Goal: Task Accomplishment & Management: Use online tool/utility

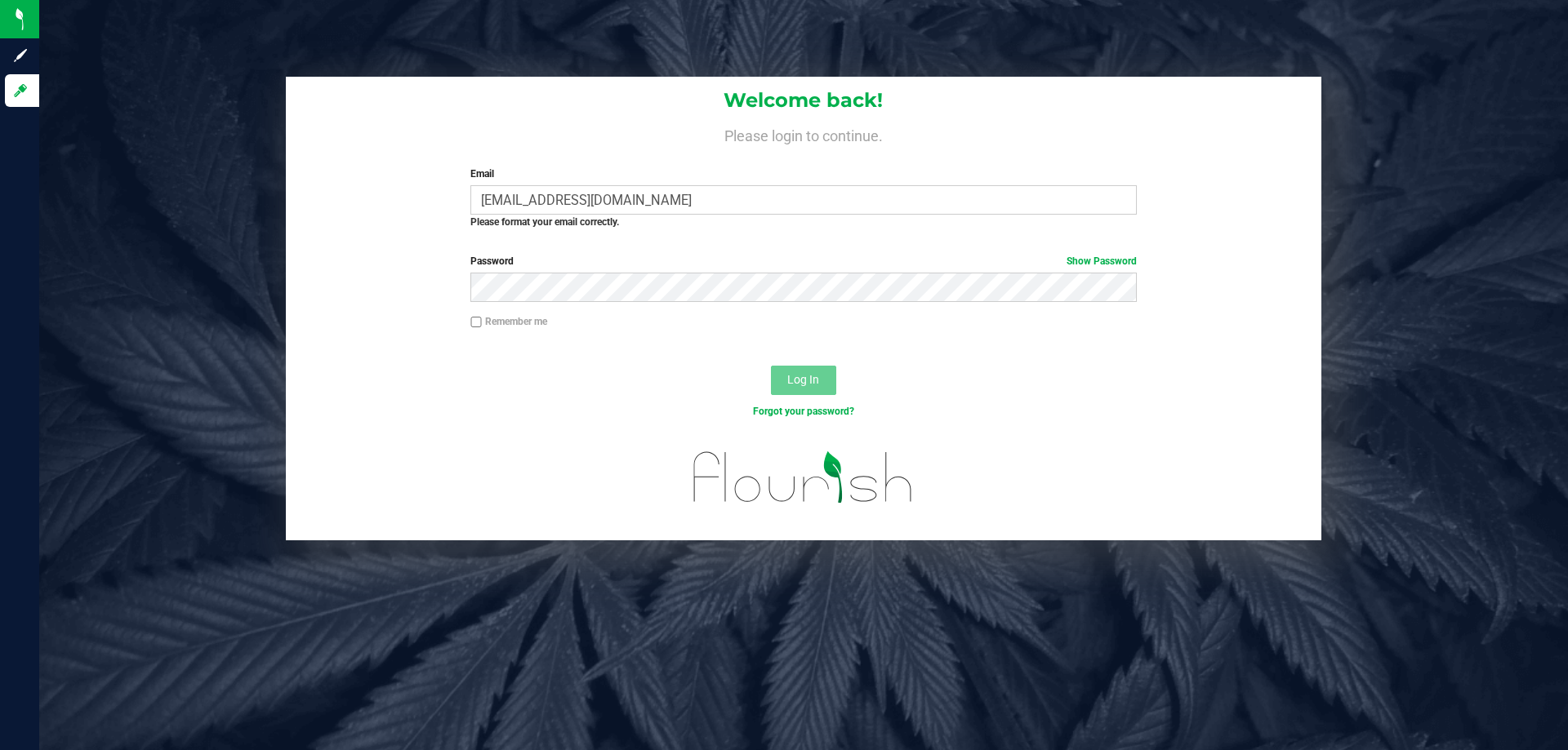
type input "[EMAIL_ADDRESS][DOMAIN_NAME]"
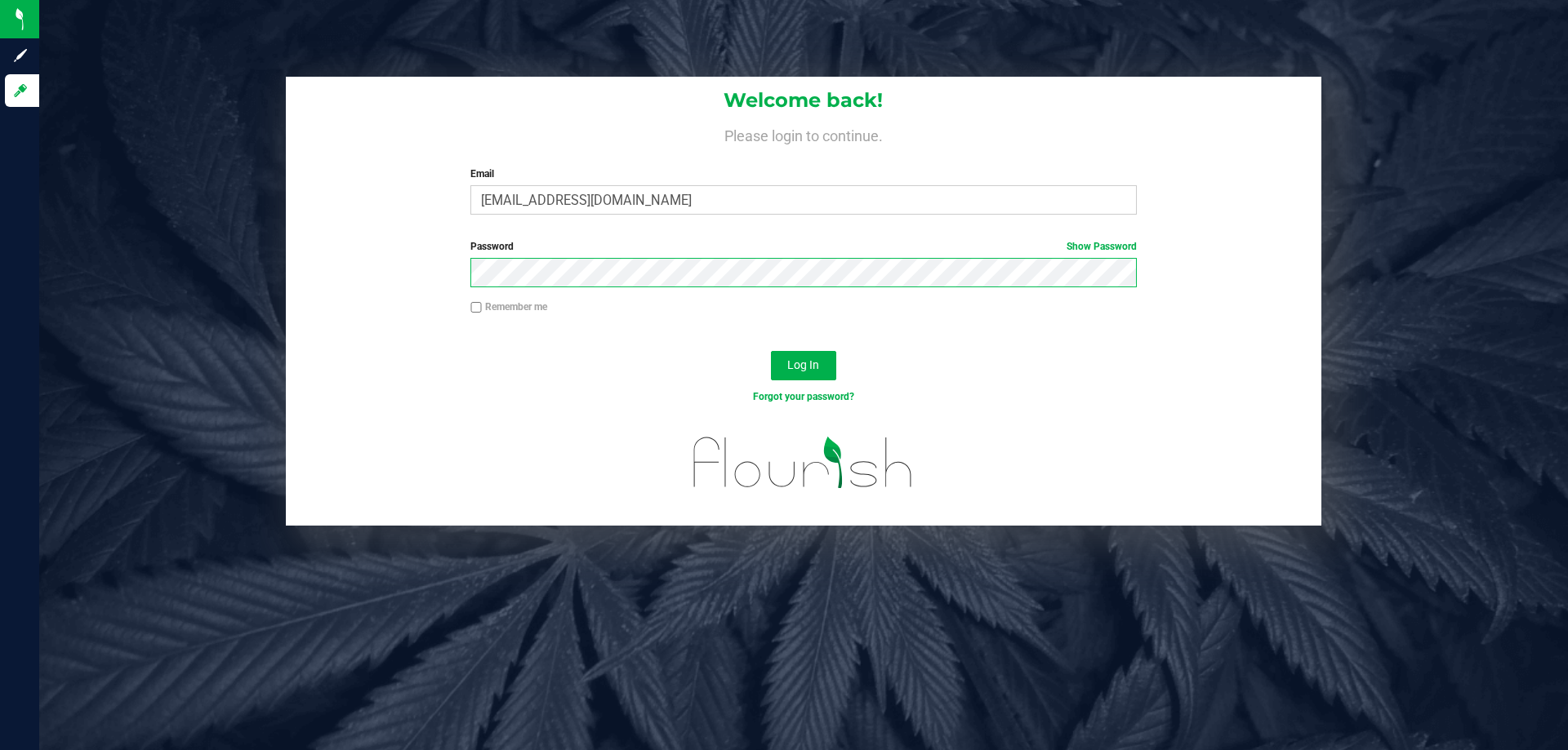
click at [772, 351] on button "Log In" at bounding box center [804, 365] width 65 height 30
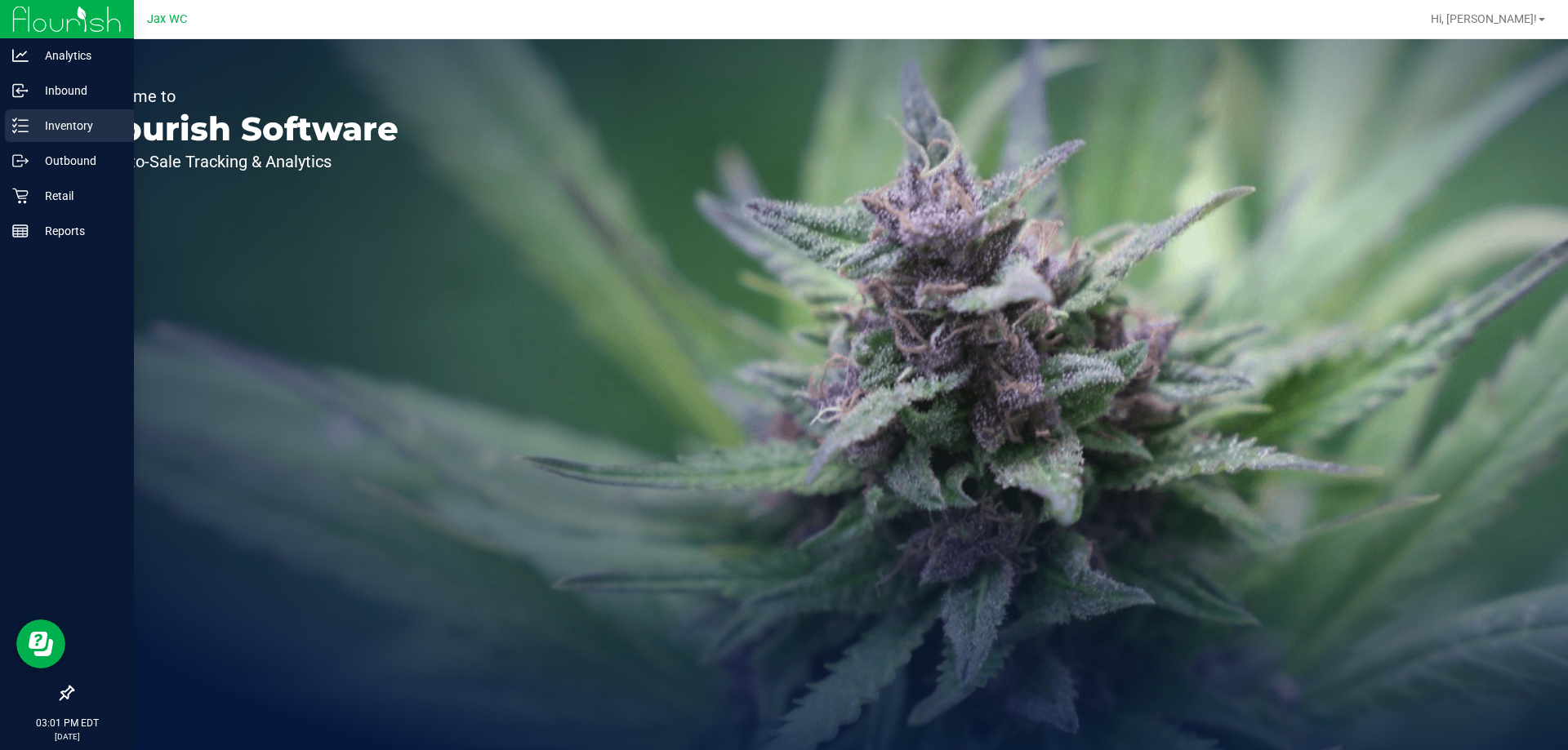
click at [74, 121] on p "Inventory" at bounding box center [78, 126] width 98 height 19
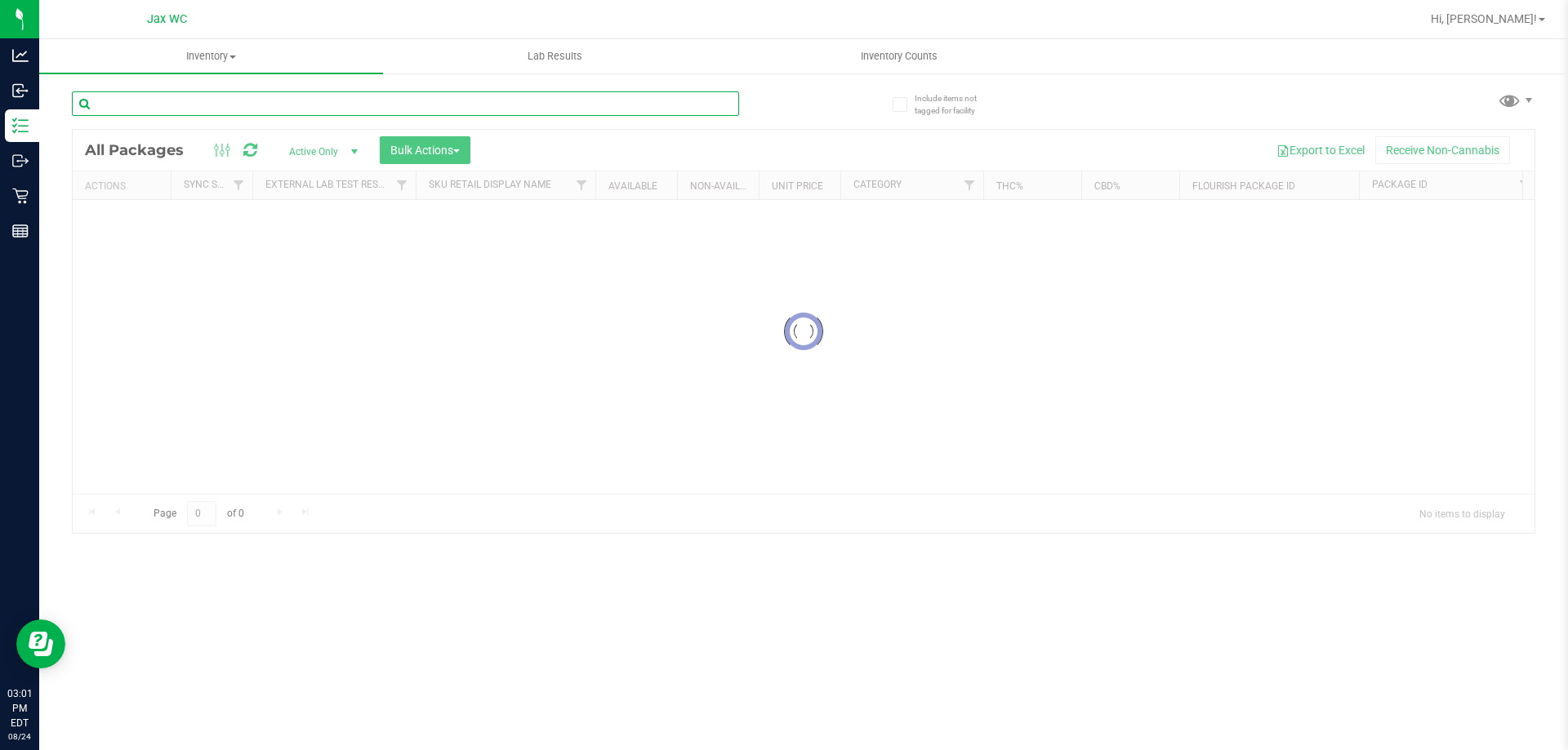
click at [182, 105] on div "Inventory All packages All inventory Waste log Create inventory Lab Results Inv…" at bounding box center [803, 394] width 1529 height 711
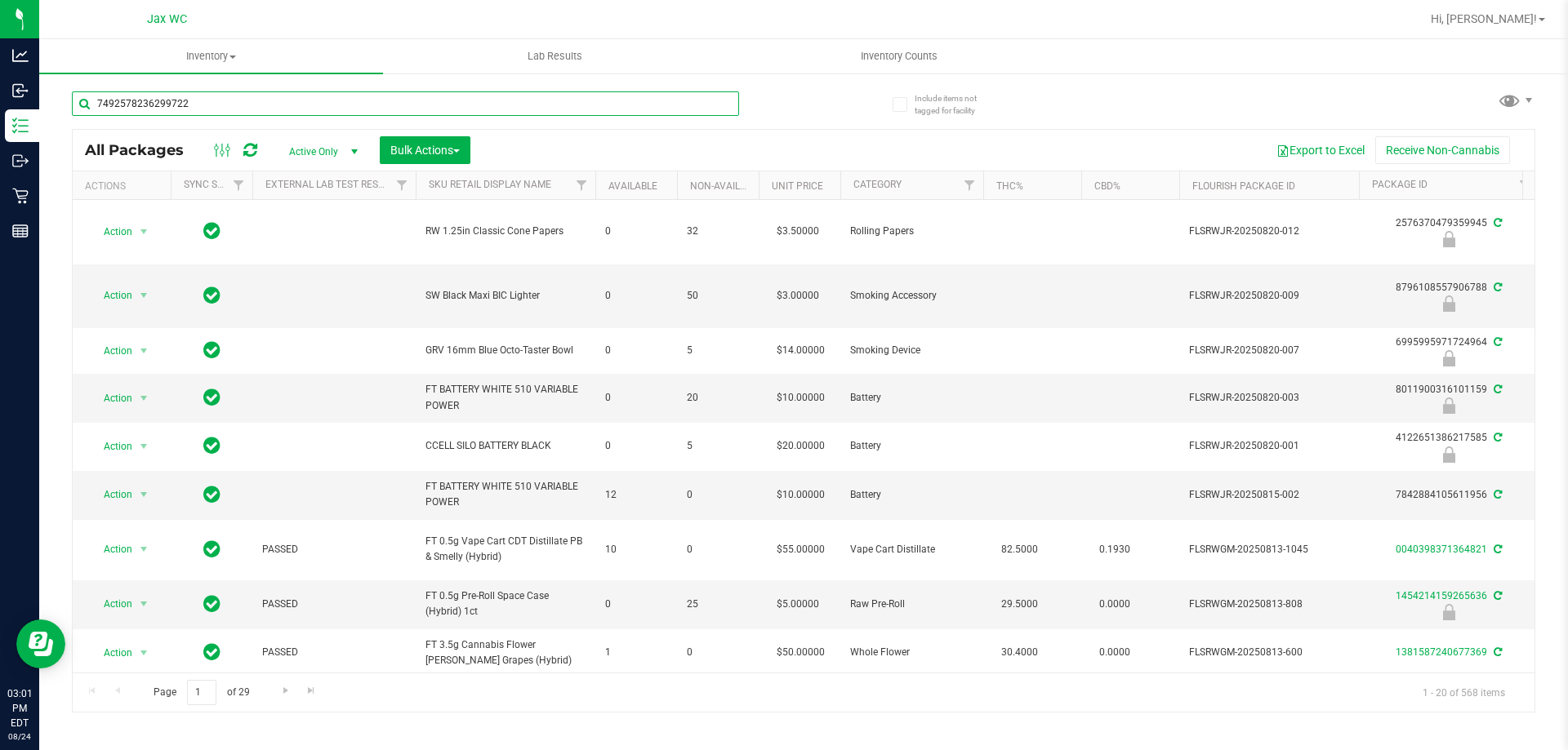
type input "7492578236299722"
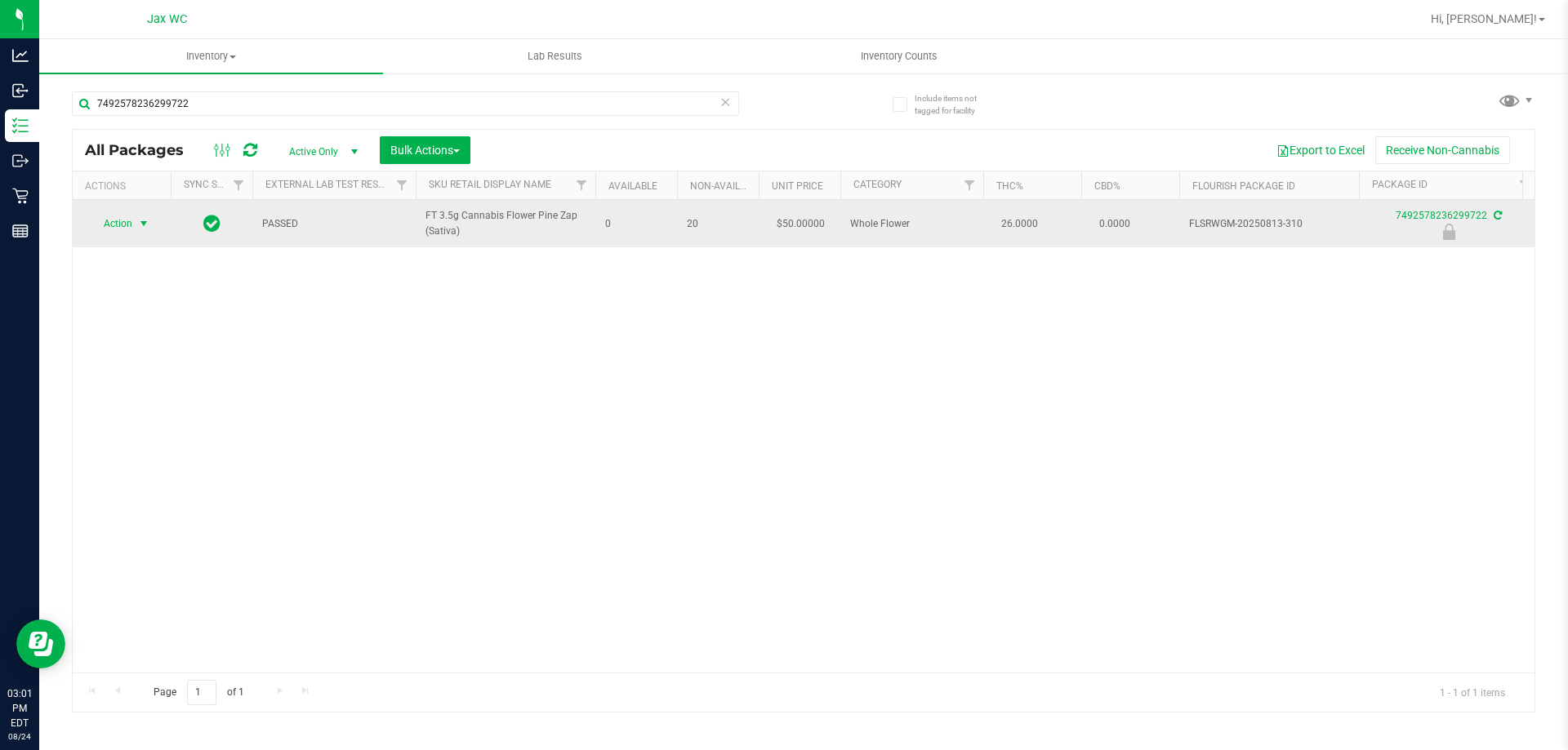
click at [117, 226] on span "Action" at bounding box center [111, 223] width 44 height 23
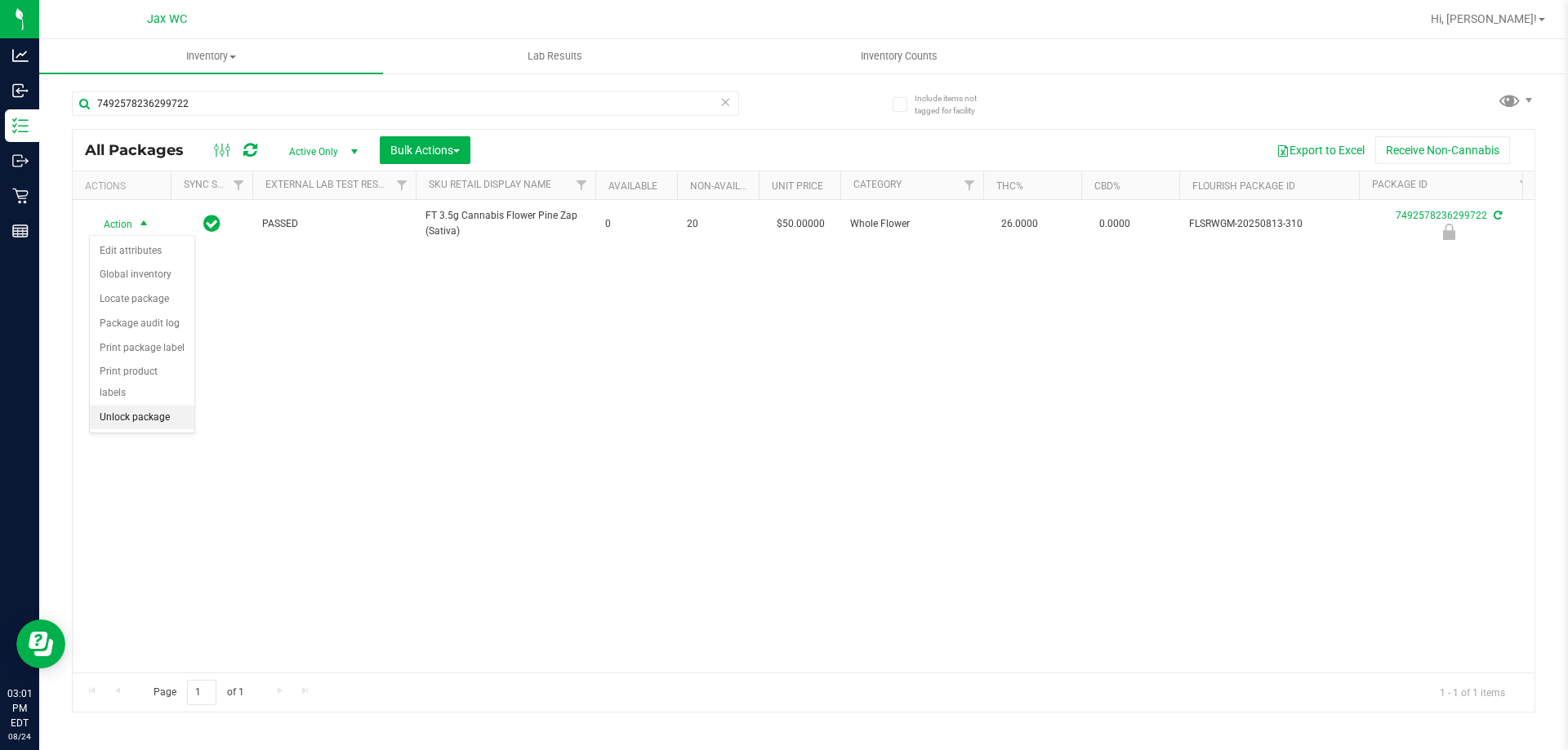
click at [147, 406] on li "Unlock package" at bounding box center [142, 418] width 105 height 25
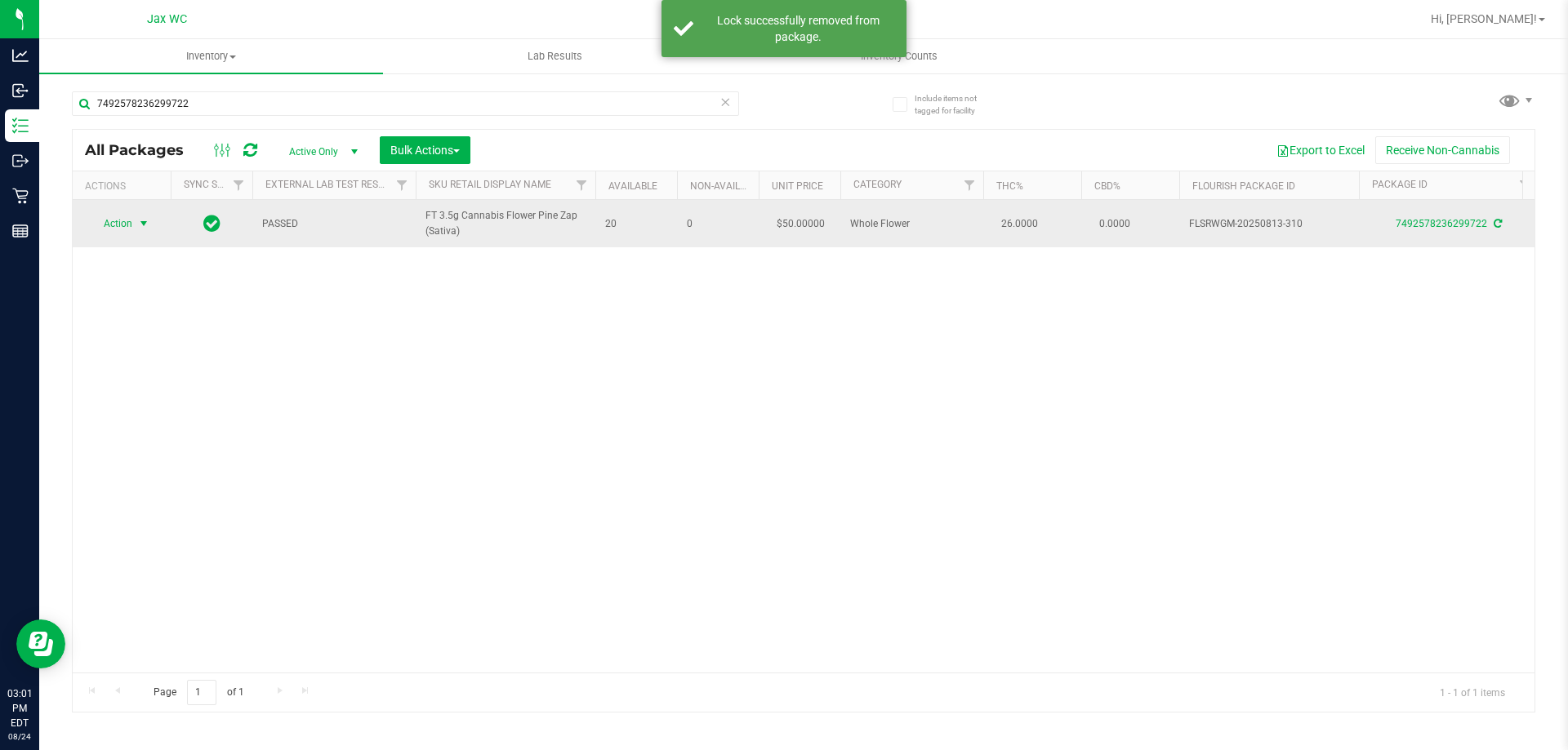
click at [127, 225] on span "Action" at bounding box center [111, 223] width 44 height 23
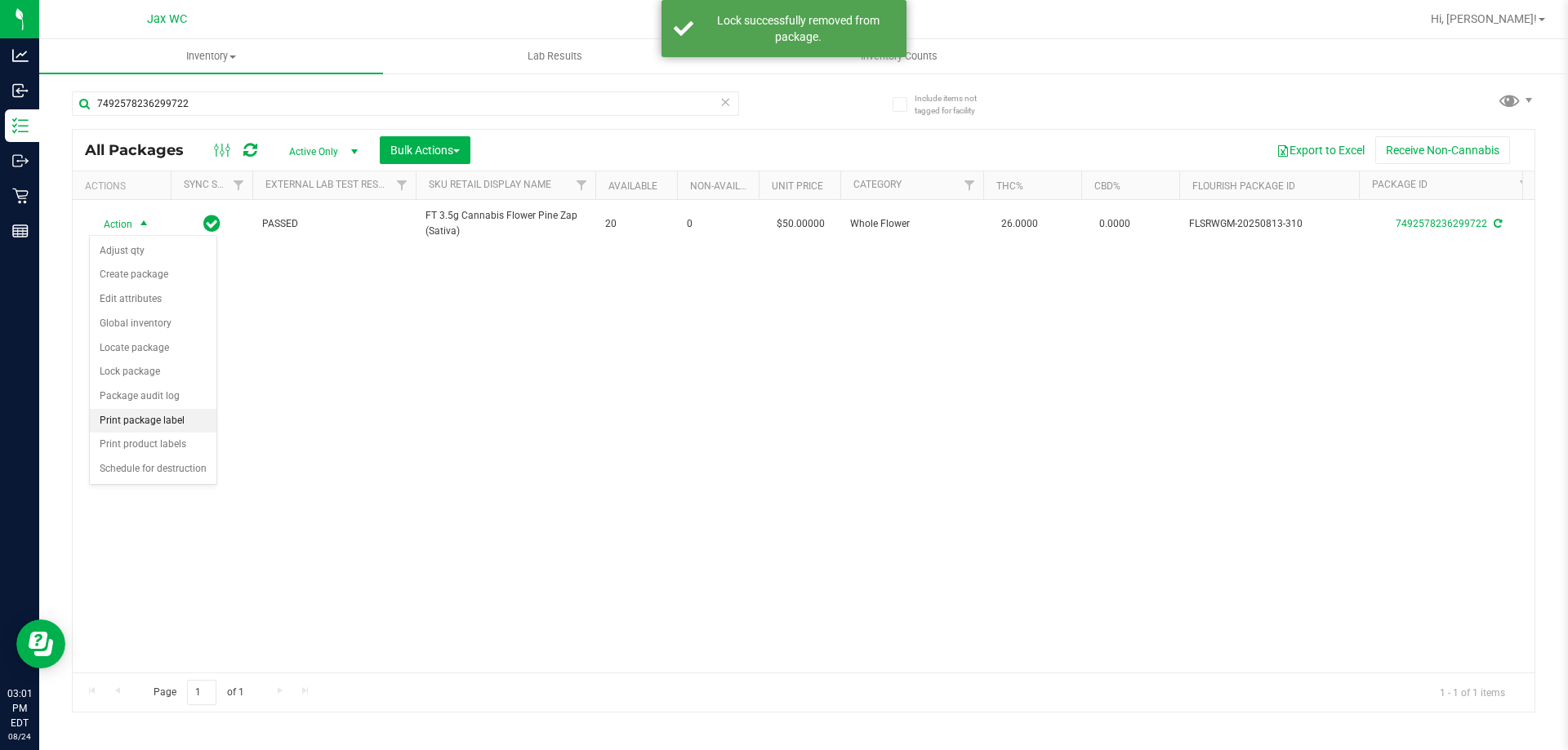
click at [158, 417] on li "Print package label" at bounding box center [154, 421] width 127 height 25
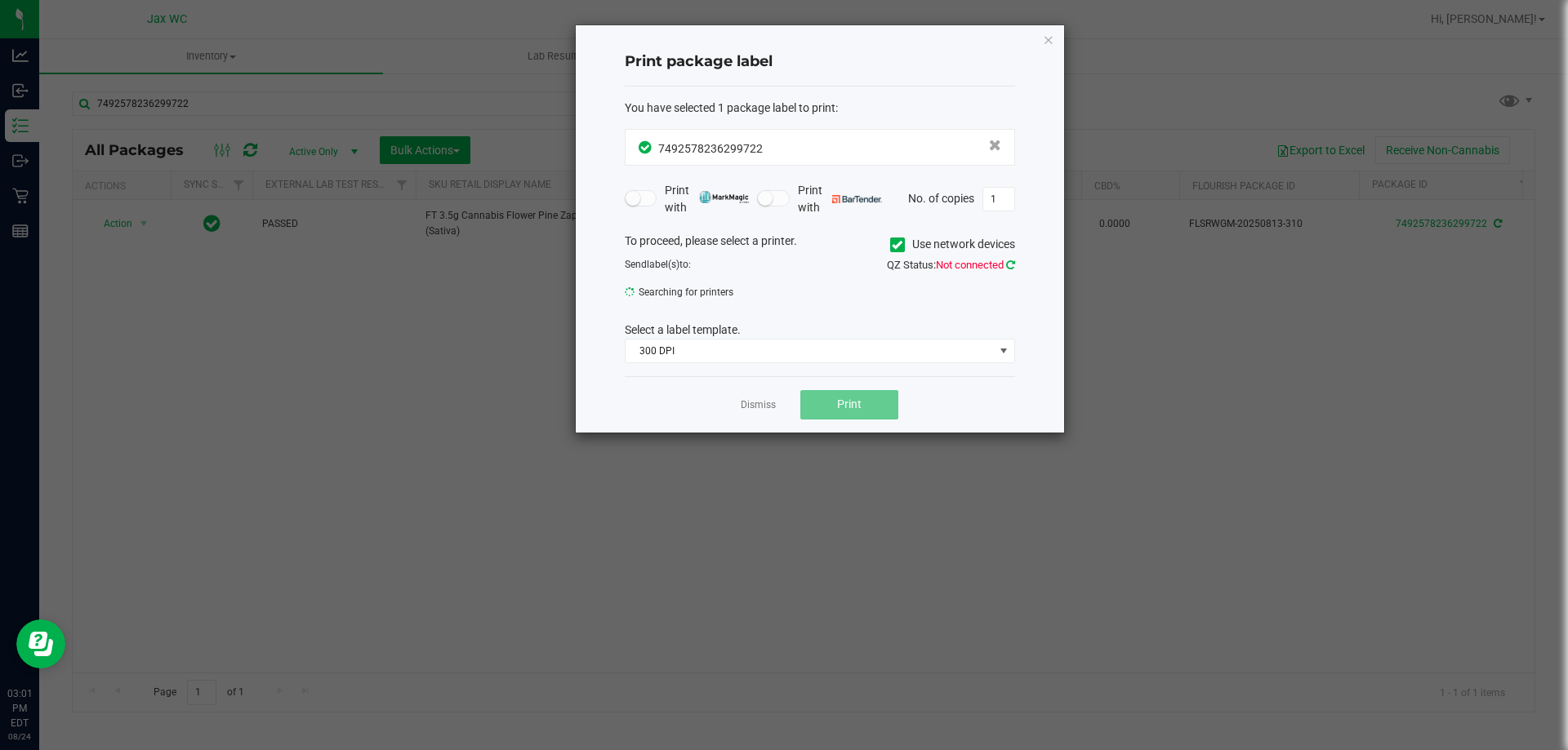
click at [1012, 270] on icon at bounding box center [1010, 265] width 9 height 11
click at [1008, 260] on icon at bounding box center [1010, 265] width 9 height 11
click at [1013, 266] on icon at bounding box center [1010, 265] width 9 height 11
click at [1010, 262] on icon at bounding box center [1010, 265] width 9 height 11
click at [863, 290] on span "ZEBRA-3" at bounding box center [810, 297] width 368 height 23
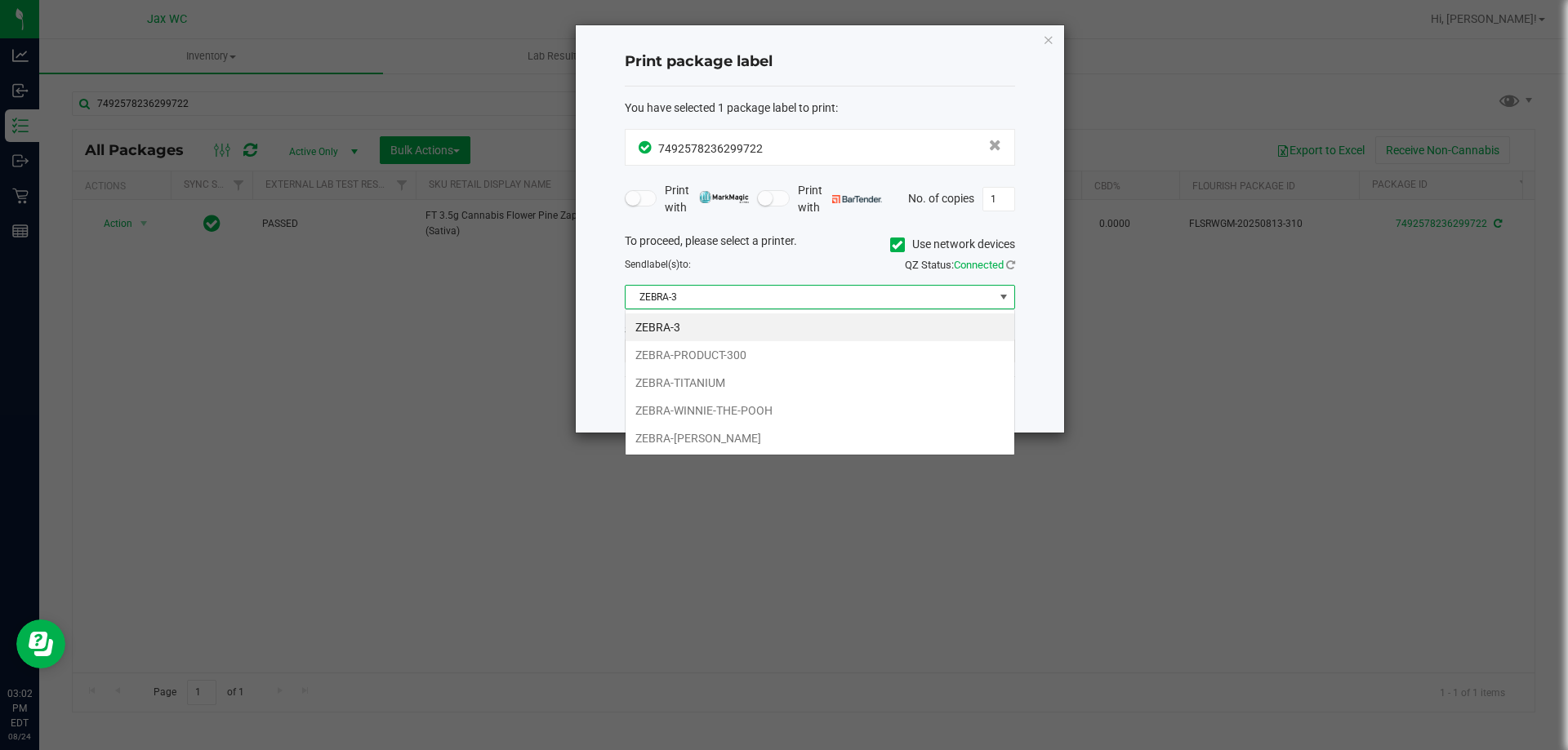
scroll to position [25, 391]
click at [815, 430] on li "ZEBRA-[PERSON_NAME]" at bounding box center [820, 438] width 389 height 28
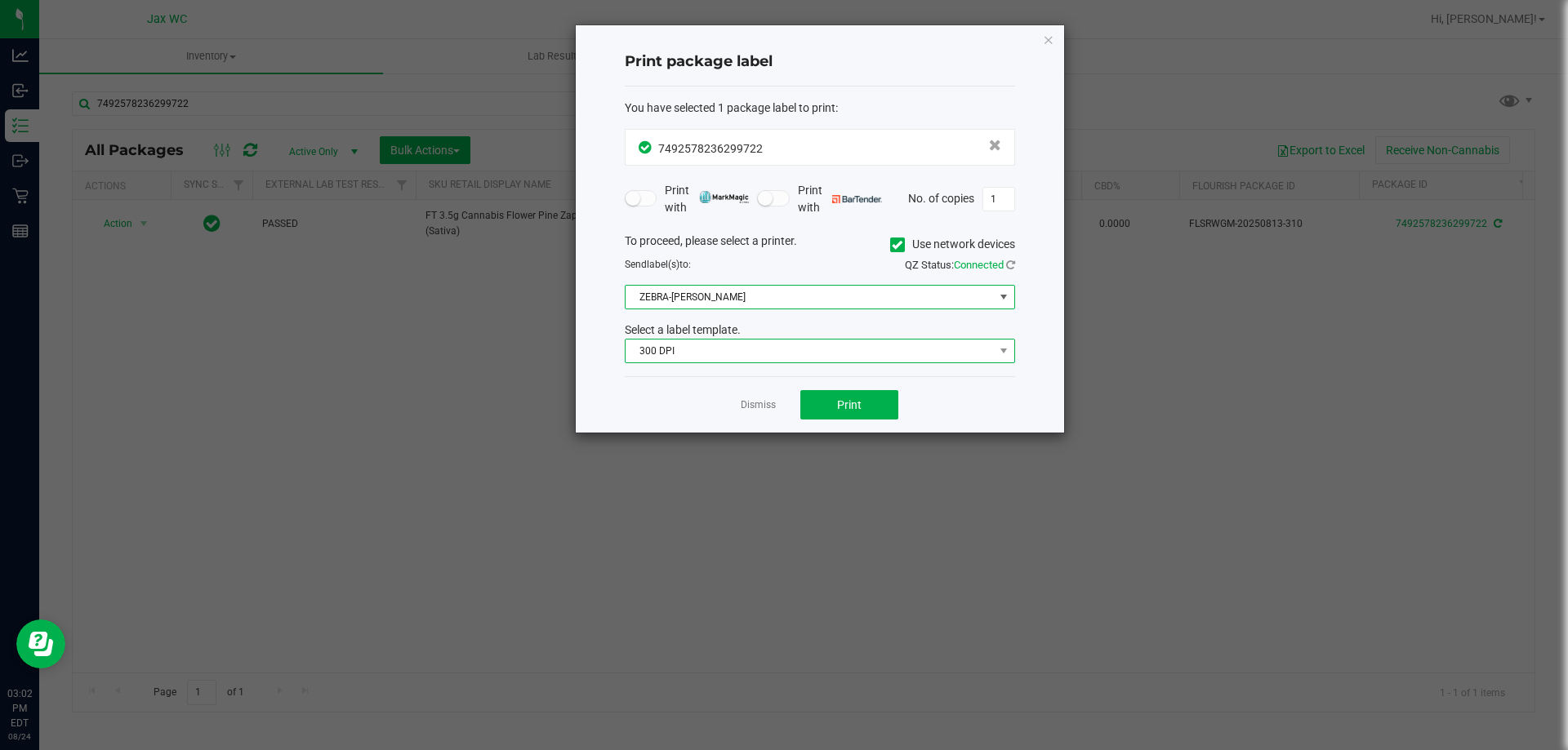
click at [811, 354] on span "300 DPI" at bounding box center [810, 351] width 368 height 23
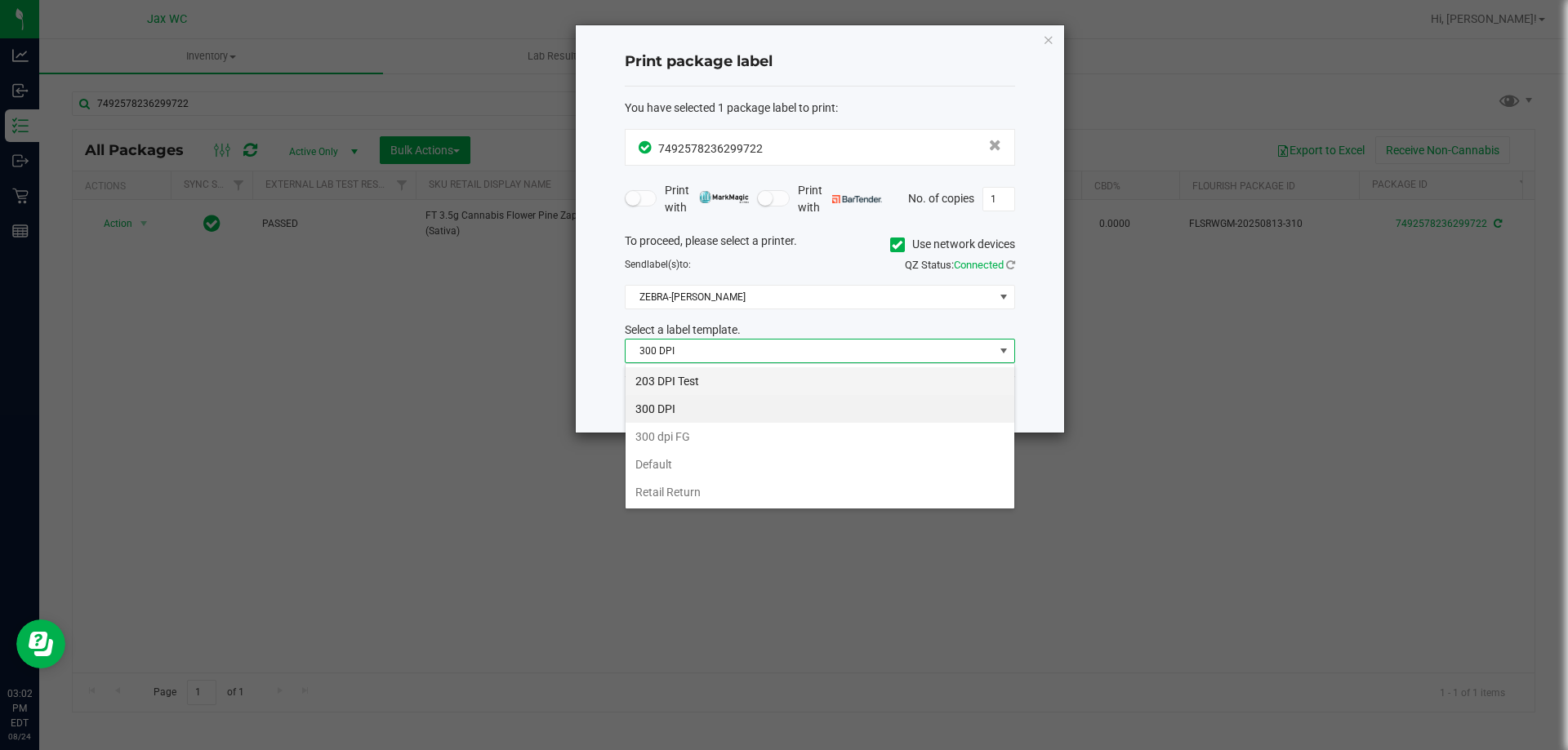
click at [806, 381] on li "203 DPI Test" at bounding box center [820, 381] width 389 height 28
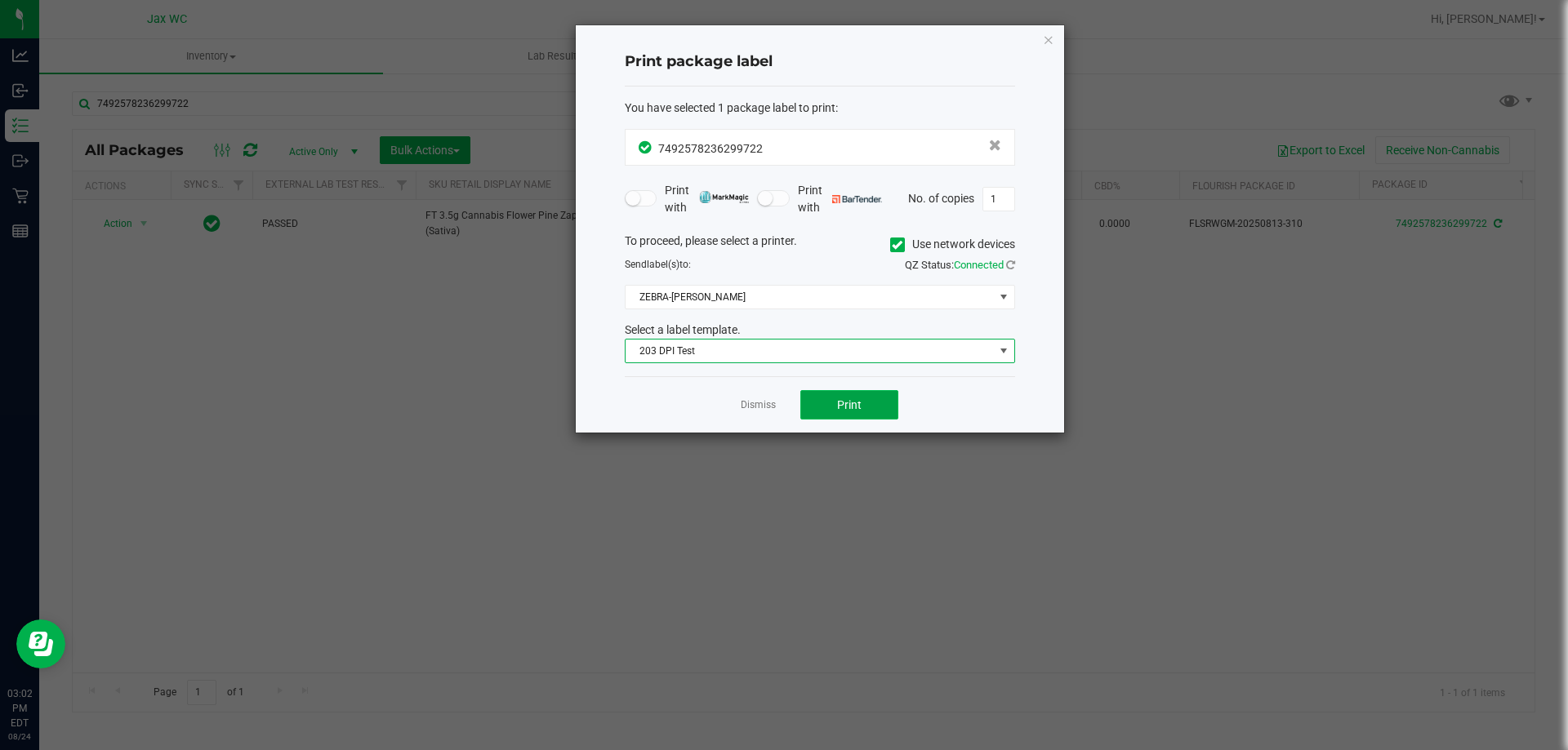
click at [848, 402] on span "Print" at bounding box center [849, 405] width 25 height 13
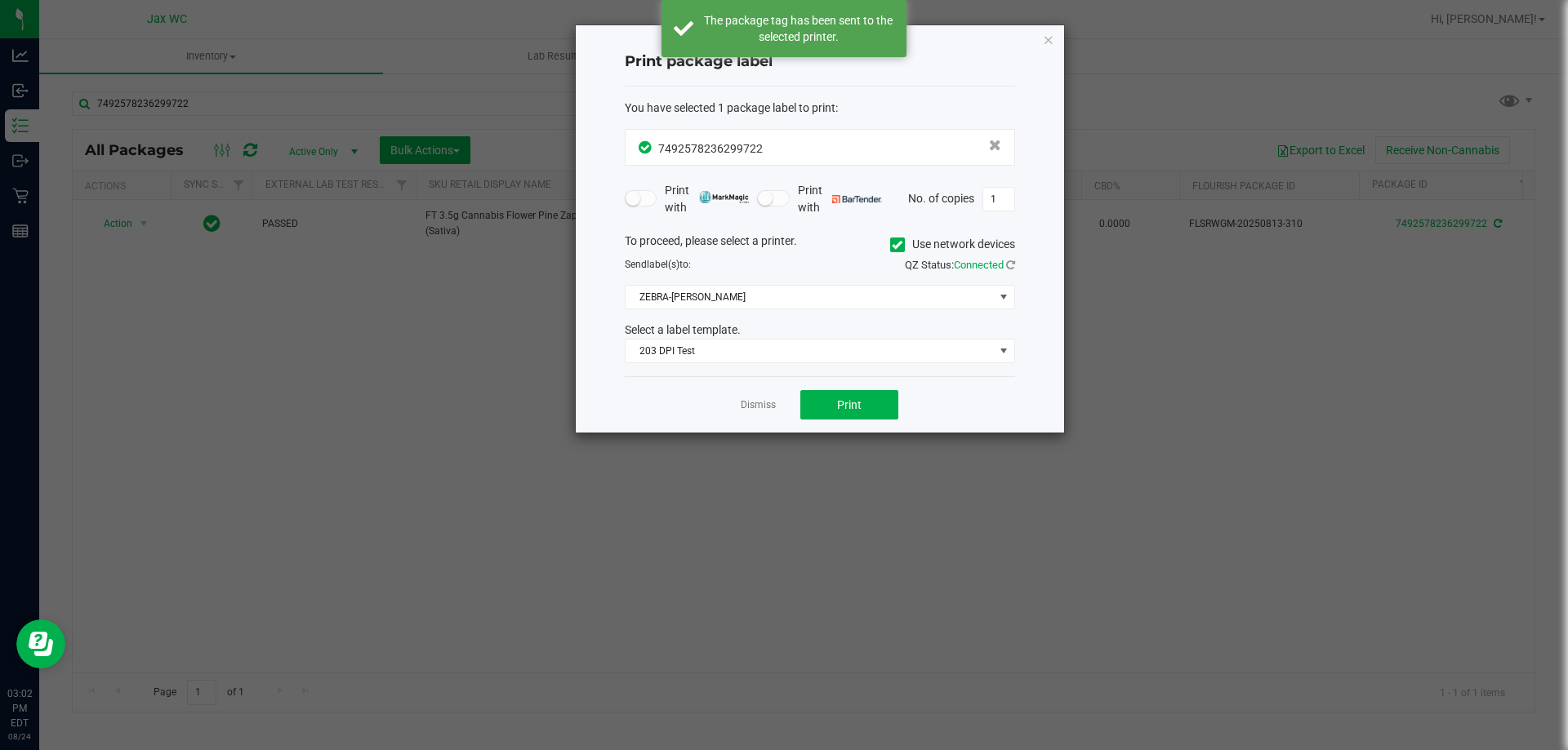
click at [1050, 38] on icon "button" at bounding box center [1049, 39] width 12 height 19
